Goal: Information Seeking & Learning: Learn about a topic

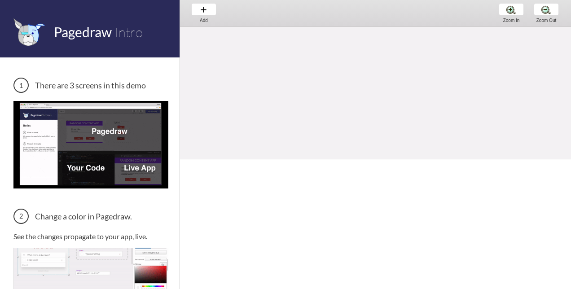
scroll to position [158, 0]
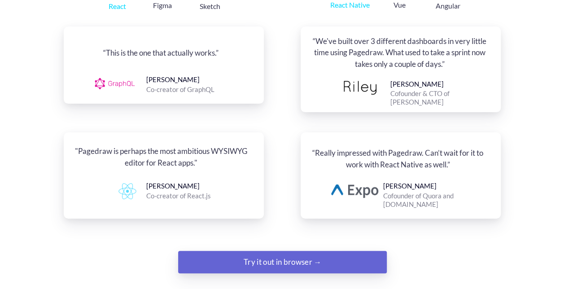
scroll to position [1083, 0]
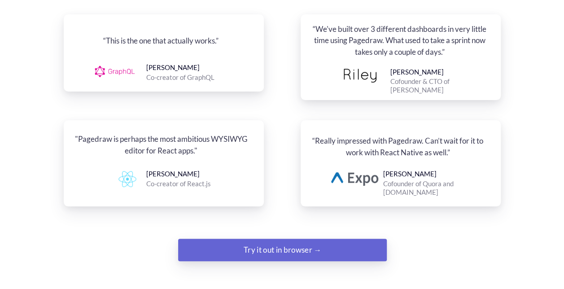
click at [281, 241] on div "Try it out in browser →" at bounding box center [282, 250] width 142 height 18
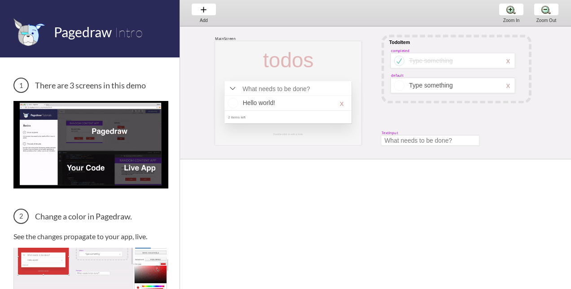
scroll to position [0, 0]
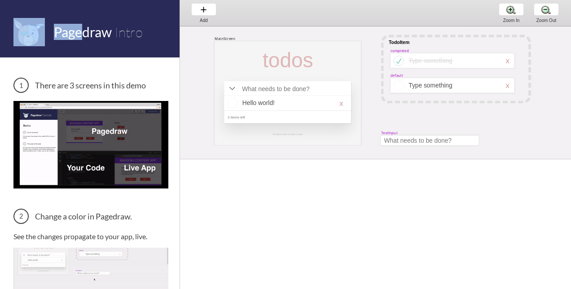
drag, startPoint x: 80, startPoint y: 25, endPoint x: 43, endPoint y: -4, distance: 47.3
click at [43, 0] on html "Pagedraw Intro There are 3 screens in this demo Change a color in Pagedraw. See…" at bounding box center [285, 0] width 571 height 0
